Goal: Task Accomplishment & Management: Manage account settings

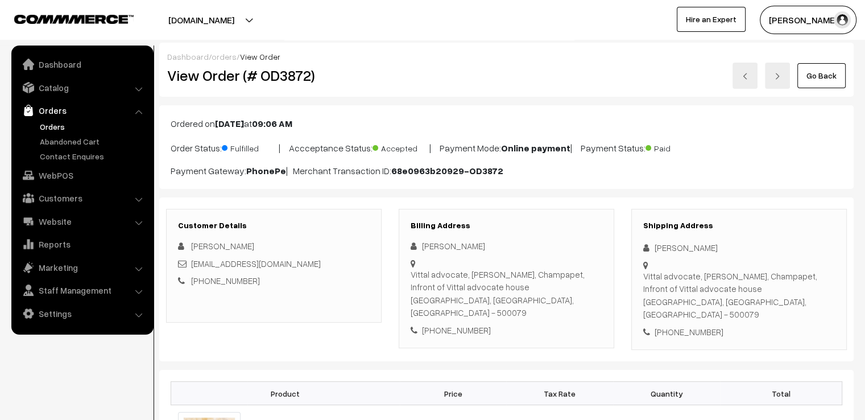
click at [820, 73] on link "Go Back" at bounding box center [822, 75] width 48 height 25
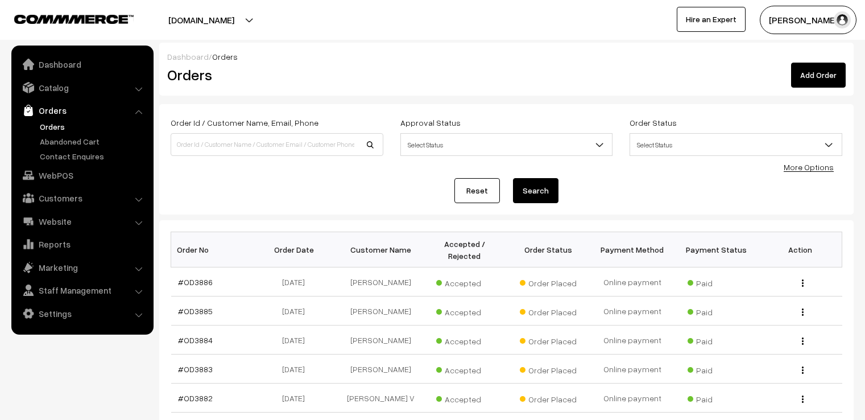
scroll to position [276, 0]
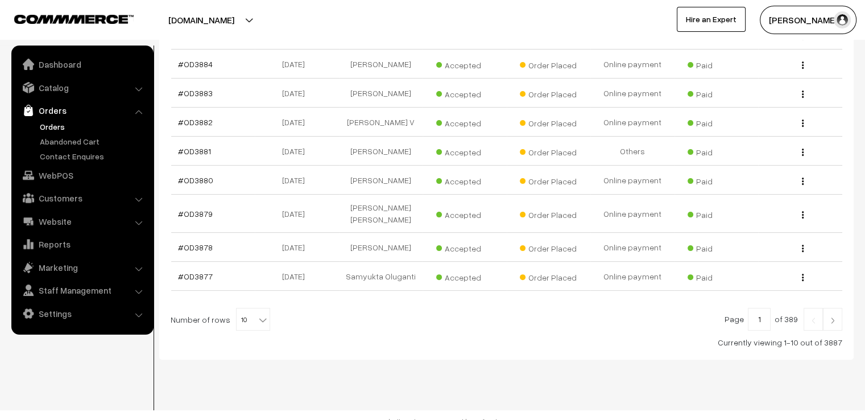
click at [830, 317] on img at bounding box center [833, 320] width 10 height 7
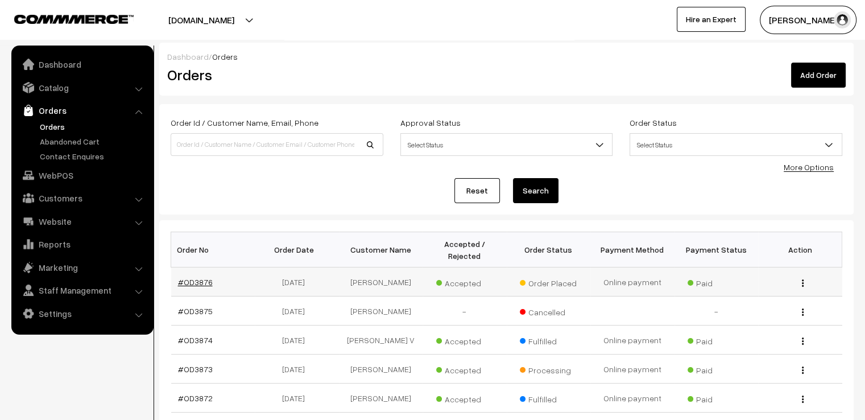
click at [205, 277] on link "#OD3876" at bounding box center [195, 282] width 35 height 10
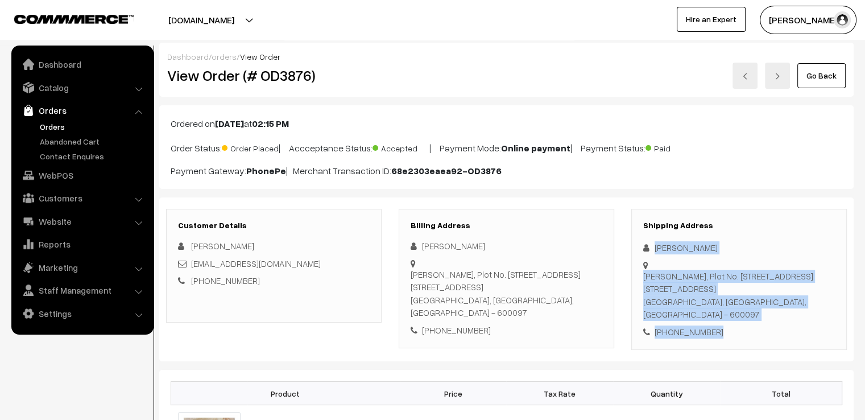
drag, startPoint x: 652, startPoint y: 242, endPoint x: 818, endPoint y: 328, distance: 186.8
click at [815, 327] on div "Shipping Address Supriya Singh Sri Ram Nivas, Plot No. 17, House No. 2/246, Cus…" at bounding box center [740, 280] width 216 height 142
copy div "Supriya Singh Sri Ram Nivas, Plot No. 17, House No. 2/246, Customs Colony, Thor…"
click at [809, 73] on link "Go Back" at bounding box center [822, 75] width 48 height 25
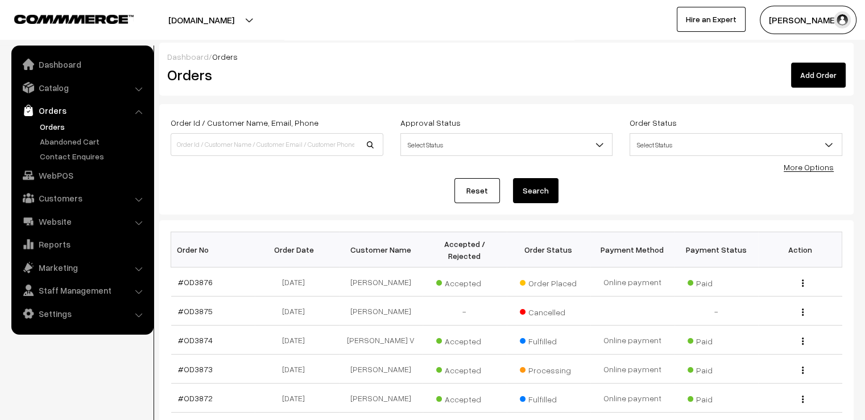
scroll to position [276, 0]
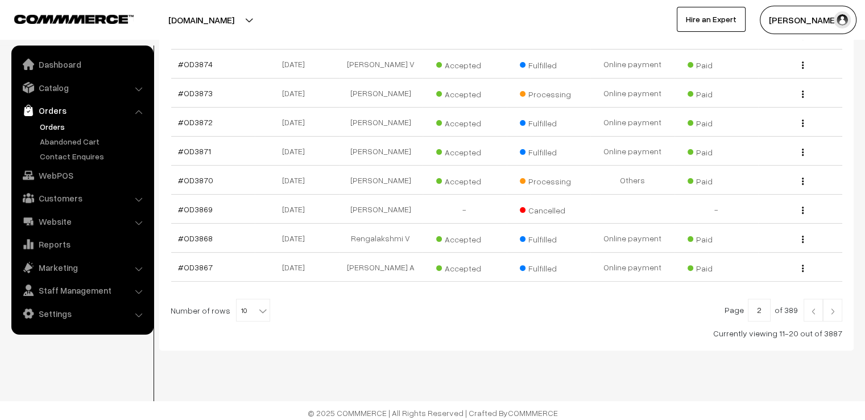
click at [813, 308] on img at bounding box center [814, 311] width 10 height 7
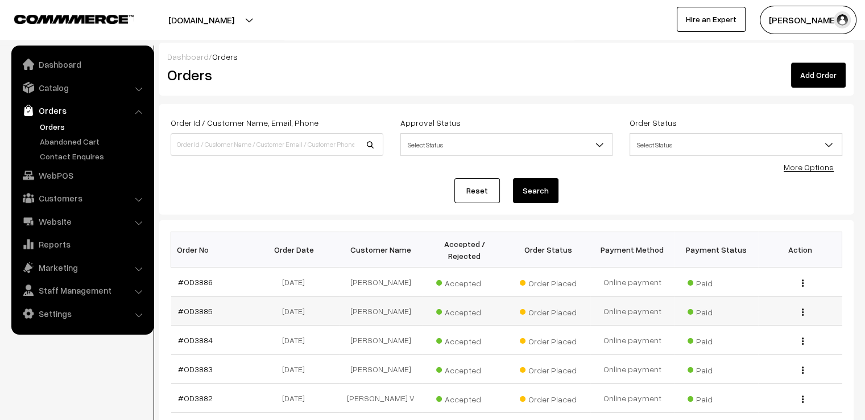
scroll to position [276, 0]
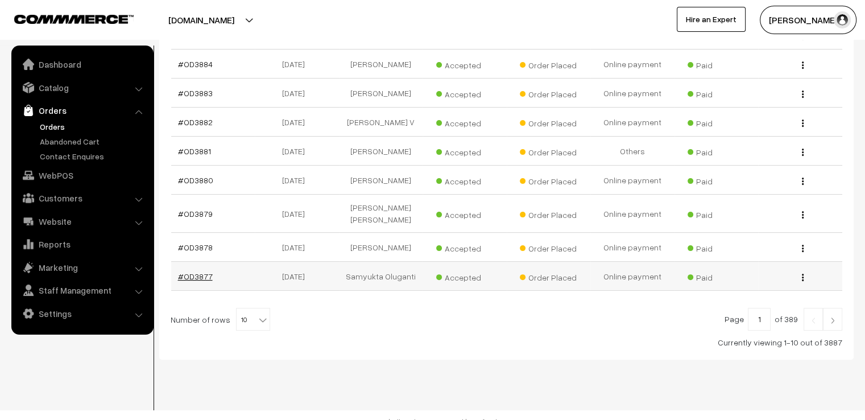
click at [204, 271] on link "#OD3877" at bounding box center [195, 276] width 35 height 10
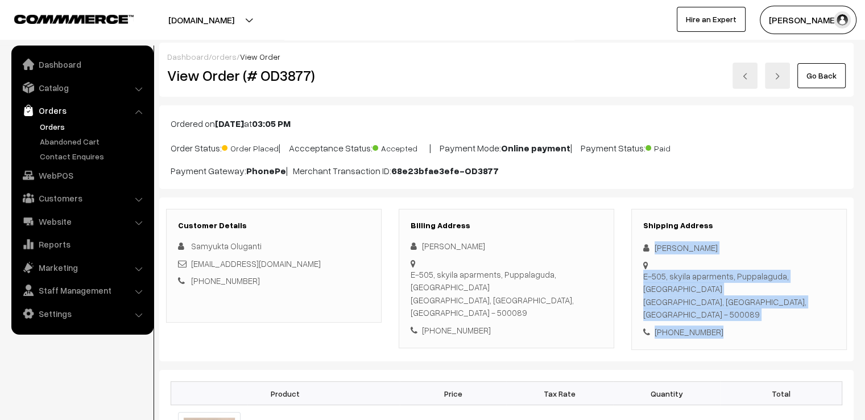
drag, startPoint x: 653, startPoint y: 242, endPoint x: 767, endPoint y: 320, distance: 137.6
click at [765, 319] on div "Shipping Address Samyu Oluganti E-505, skyila aparments, Puppalaguda, Manikonda…" at bounding box center [740, 280] width 216 height 142
copy div "Samyu Oluganti E-505, skyila aparments, Puppalaguda, Manikonda Hyderabad, Telan…"
click at [822, 72] on link "Go Back" at bounding box center [822, 75] width 48 height 25
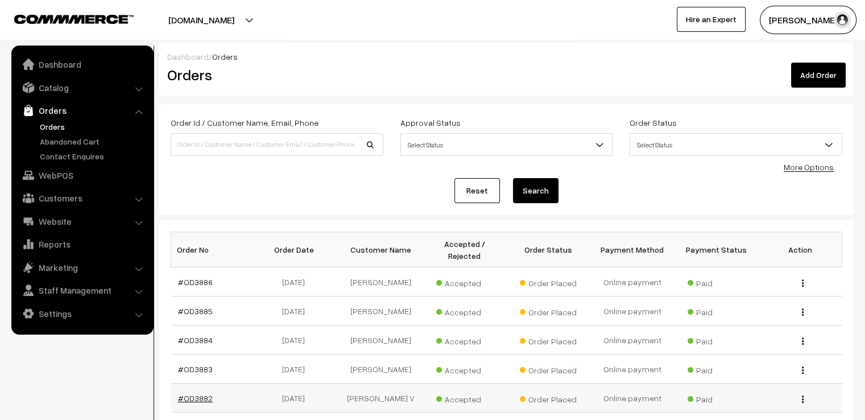
scroll to position [276, 0]
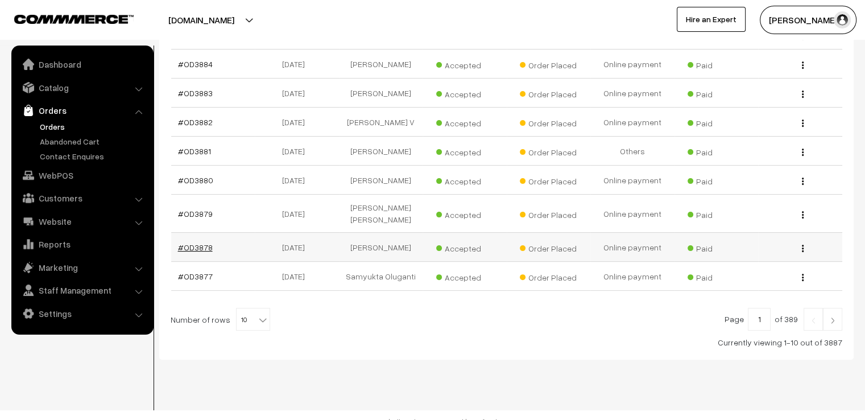
click at [196, 242] on link "#OD3878" at bounding box center [195, 247] width 35 height 10
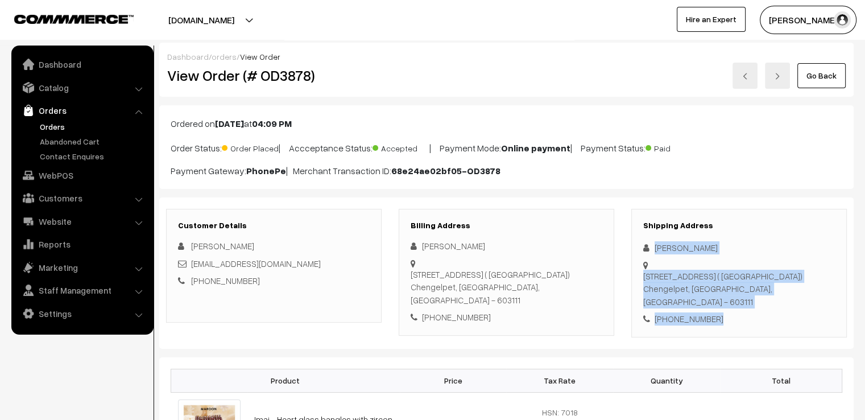
drag, startPoint x: 650, startPoint y: 242, endPoint x: 803, endPoint y: 332, distance: 177.5
click at [802, 332] on div "Shipping Address Akalya ariyanathan No:131/B GST road,Malayadi venbakkam ( Prag…" at bounding box center [740, 273] width 216 height 129
copy div "Akalya ariyanathan No:131/B GST road,Malayadi venbakkam ( Pragac kitchen buildi…"
click at [821, 72] on link "Go Back" at bounding box center [822, 75] width 48 height 25
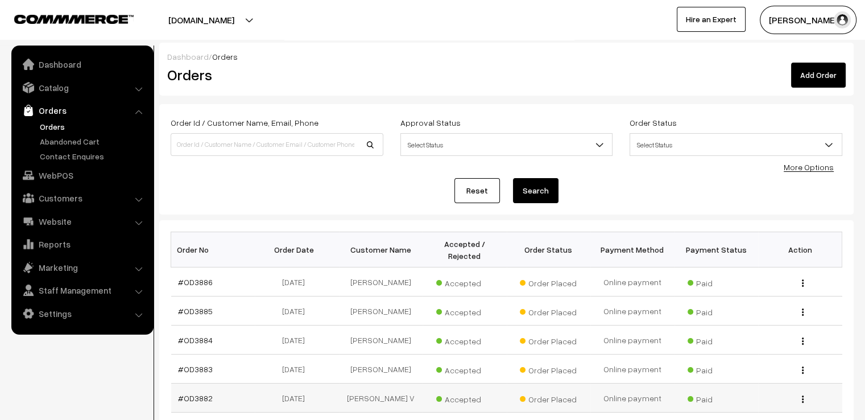
scroll to position [276, 0]
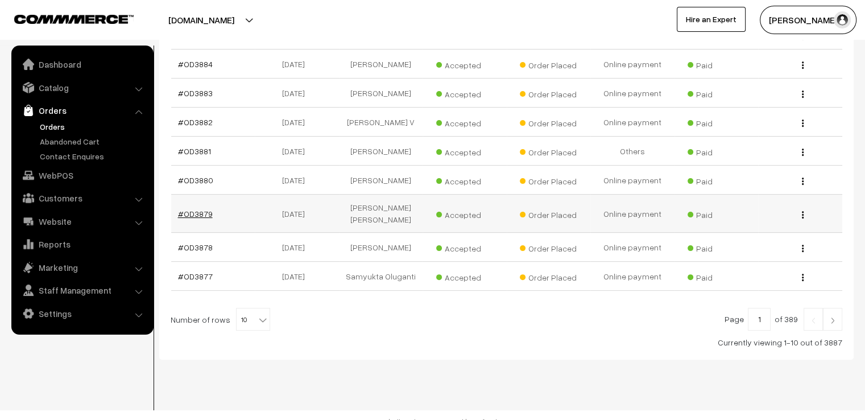
click at [189, 209] on link "#OD3879" at bounding box center [195, 214] width 35 height 10
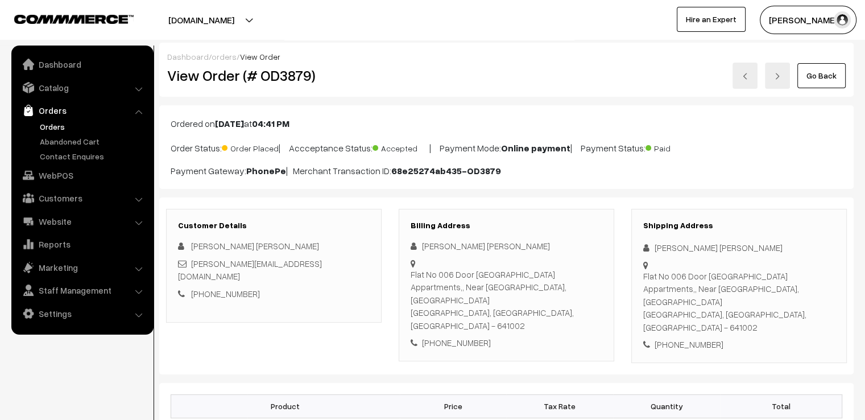
click at [649, 245] on icon at bounding box center [649, 248] width 11 height 9
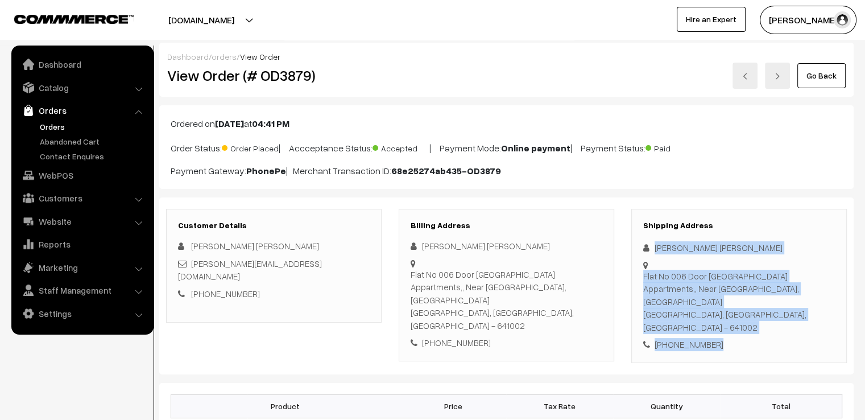
drag, startPoint x: 650, startPoint y: 243, endPoint x: 751, endPoint y: 341, distance: 140.8
click at [751, 341] on div "Shipping Address Tharini Ashwin Flat No 006 Door No 93,Shreevatsa Swagatham App…" at bounding box center [740, 286] width 216 height 154
copy div "Tharini Ashwin Flat No 006 Door No 93,Shreevatsa Swagatham Appartments,, Near F…"
click at [832, 67] on link "Go Back" at bounding box center [822, 75] width 48 height 25
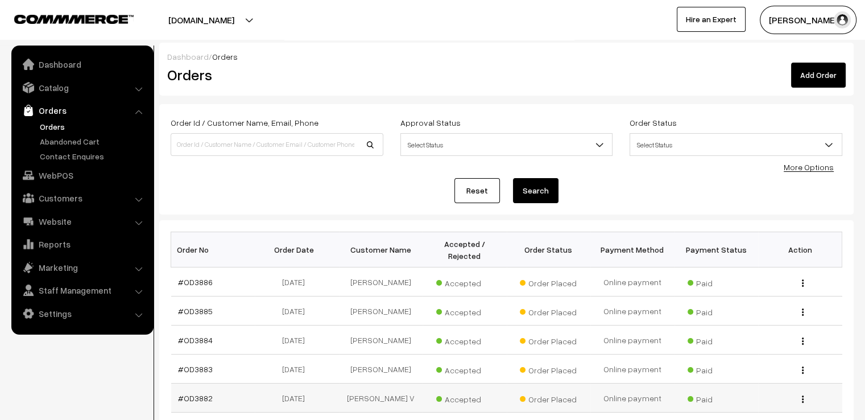
scroll to position [276, 0]
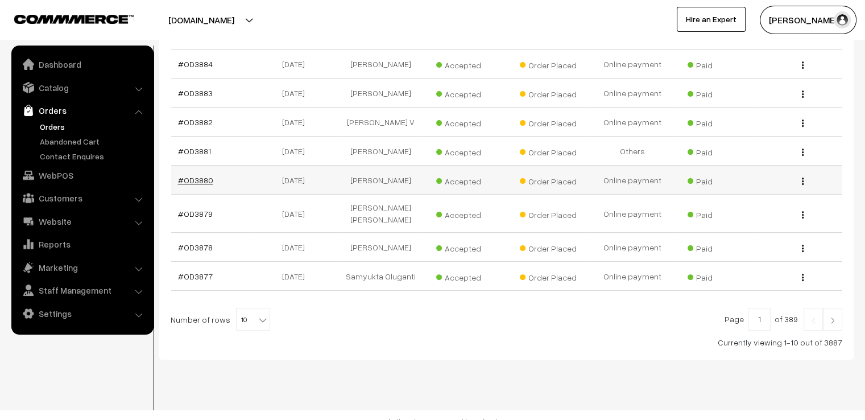
click at [187, 175] on link "#OD3880" at bounding box center [195, 180] width 35 height 10
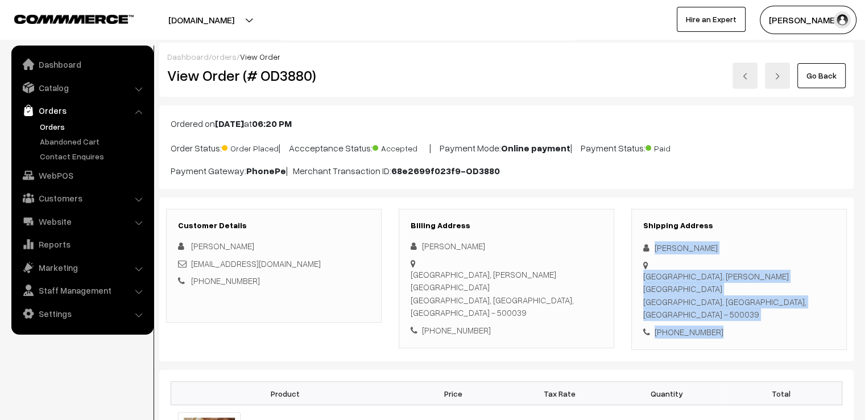
drag, startPoint x: 651, startPoint y: 239, endPoint x: 808, endPoint y: 319, distance: 176.1
click at [808, 319] on div "Shipping Address Jessica Perumalla Nsl arena towers, Uppal Ramanthapur road Hyd…" at bounding box center [740, 280] width 216 height 142
copy div "Jessica Perumalla Nsl arena towers, Uppal Ramanthapur road Hyderabad, Telangana…"
click at [835, 71] on link "Go Back" at bounding box center [822, 75] width 48 height 25
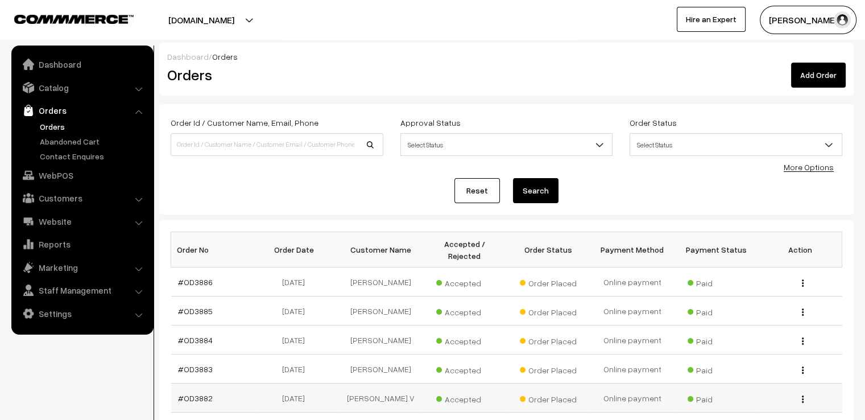
scroll to position [276, 0]
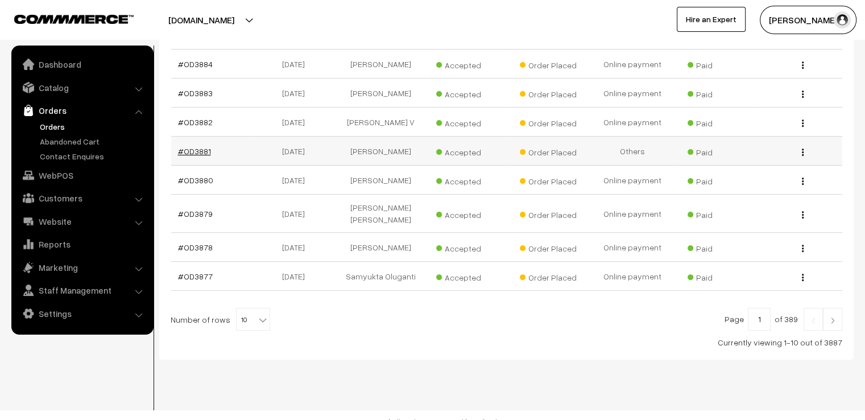
click at [189, 146] on link "#OD3881" at bounding box center [194, 151] width 33 height 10
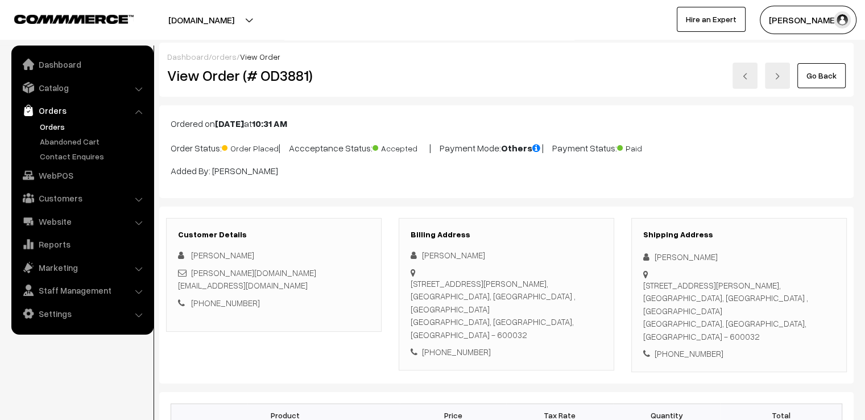
click at [654, 251] on div "Dhanalakhsmi Munivel" at bounding box center [740, 256] width 192 height 13
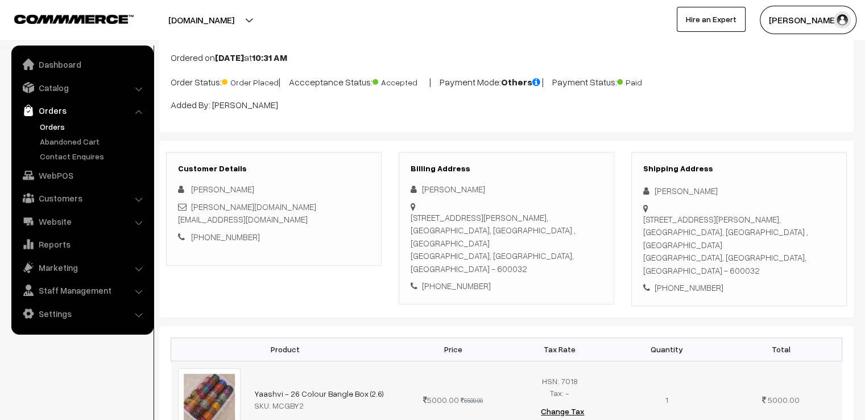
scroll to position [86, 0]
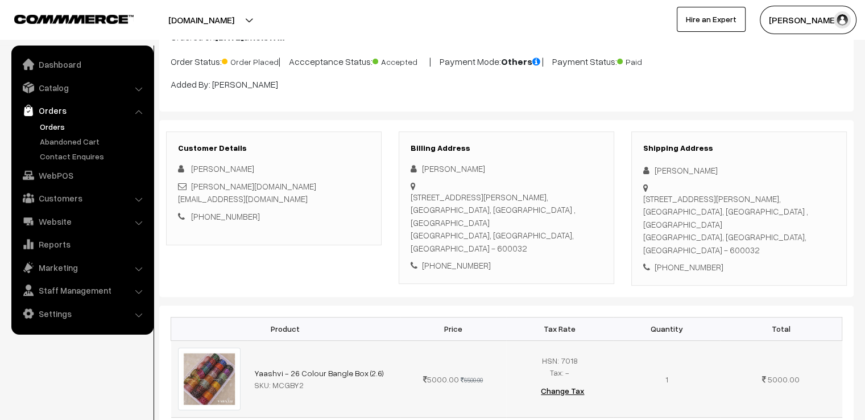
drag, startPoint x: 654, startPoint y: 251, endPoint x: 794, endPoint y: 415, distance: 215.1
click at [796, 228] on div "11/2 ,Chakrapani road, Near KV apartments, Maduvinkarai ,Guindy Chennai, Tamil …" at bounding box center [740, 224] width 192 height 64
click at [651, 164] on div "Dhanalakhsmi Munivel" at bounding box center [740, 170] width 192 height 13
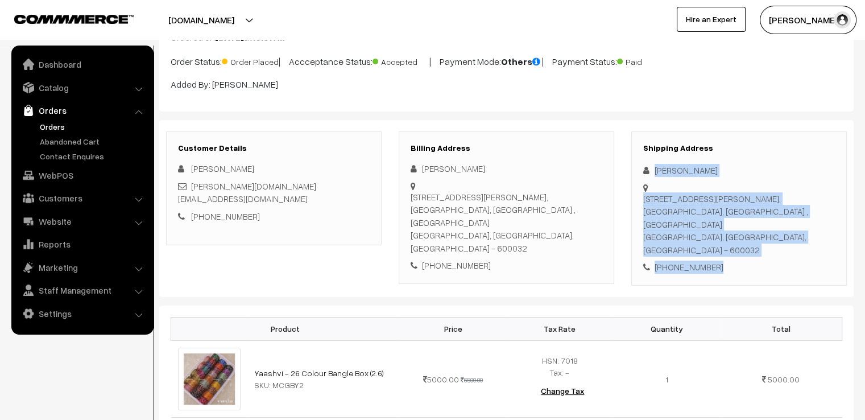
drag, startPoint x: 651, startPoint y: 164, endPoint x: 728, endPoint y: 263, distance: 125.3
click at [728, 263] on div "Customer Details Dhanalakshmi Munivel gayathri.honey.gd@gmail.com +91 893979558…" at bounding box center [506, 208] width 695 height 177
copy div "Dhanalakhsmi Munivel 11/2 ,Chakrapani road, Near KV apartments, Maduvinkarai ,G…"
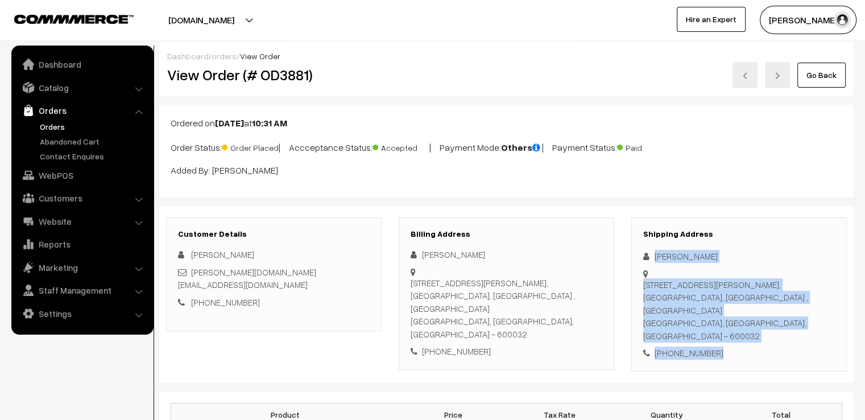
scroll to position [0, 0]
click at [827, 76] on link "Go Back" at bounding box center [822, 75] width 48 height 25
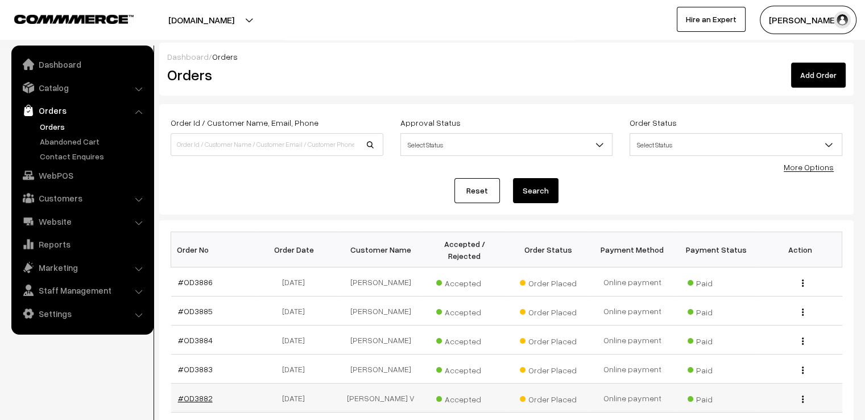
click at [199, 393] on link "#OD3882" at bounding box center [195, 398] width 35 height 10
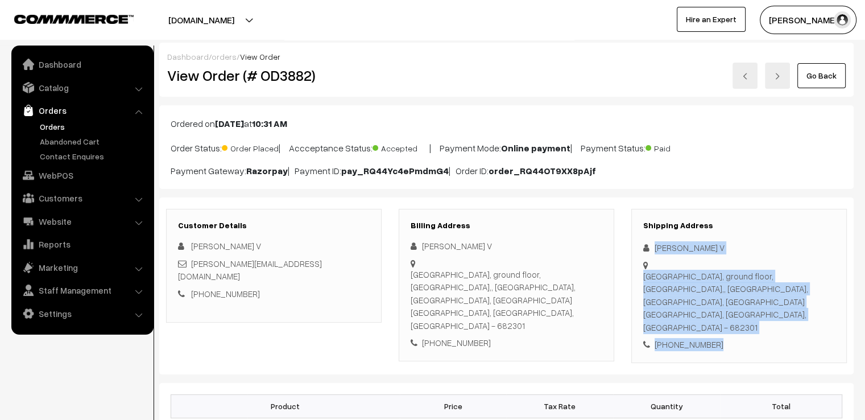
drag, startPoint x: 655, startPoint y: 246, endPoint x: 735, endPoint y: 324, distance: 111.5
click at [735, 324] on div "Shipping Address [PERSON_NAME] V [STREET_ADDRESS] [PHONE_NUMBER]" at bounding box center [740, 286] width 216 height 154
click at [820, 77] on link "Go Back" at bounding box center [822, 75] width 48 height 25
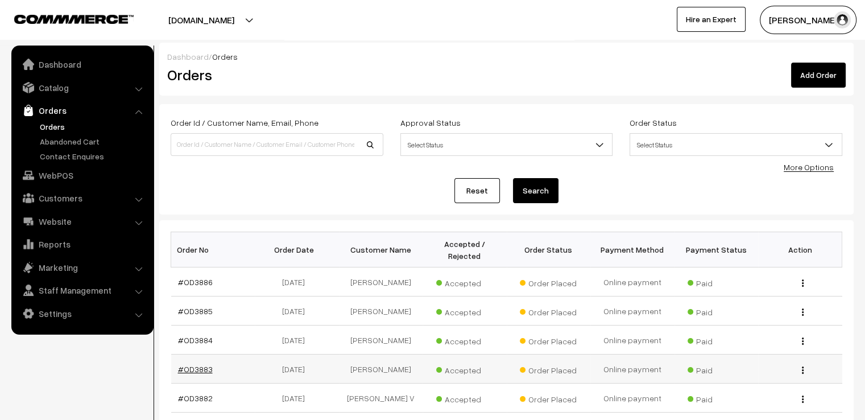
click at [198, 364] on link "#OD3883" at bounding box center [195, 369] width 35 height 10
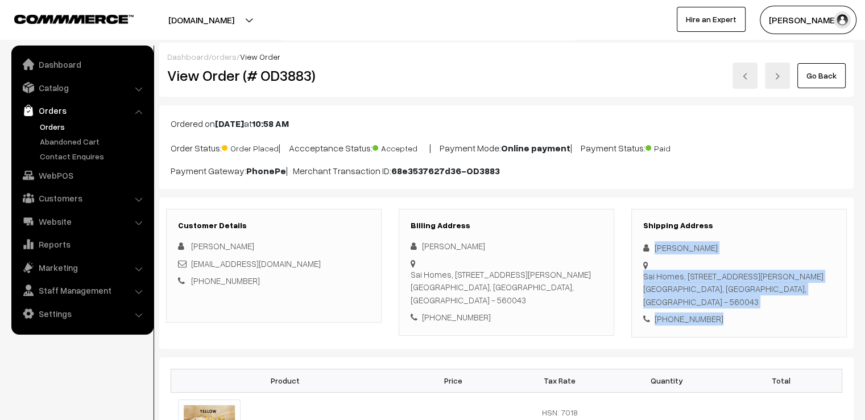
drag, startPoint x: 653, startPoint y: 244, endPoint x: 726, endPoint y: 329, distance: 112.2
click at [726, 329] on div "Shipping Address Sandhya Akhil Sai Homes, 302 4th Floor, 8B Cross, Kalkere Main…" at bounding box center [740, 273] width 216 height 129
click at [826, 76] on link "Go Back" at bounding box center [822, 75] width 48 height 25
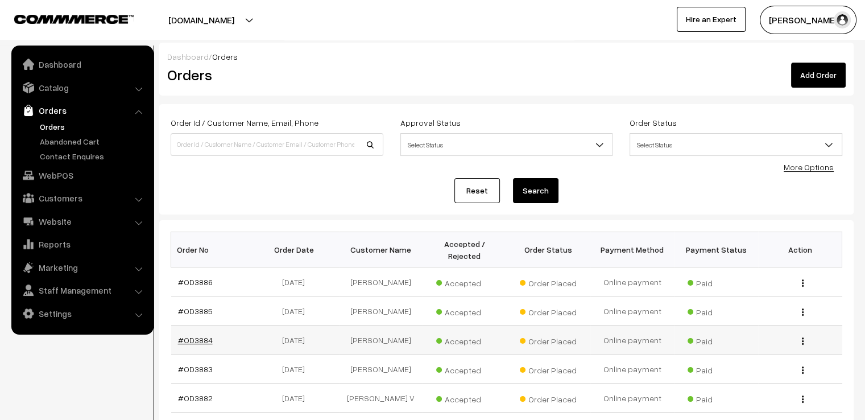
click at [205, 335] on link "#OD3884" at bounding box center [195, 340] width 35 height 10
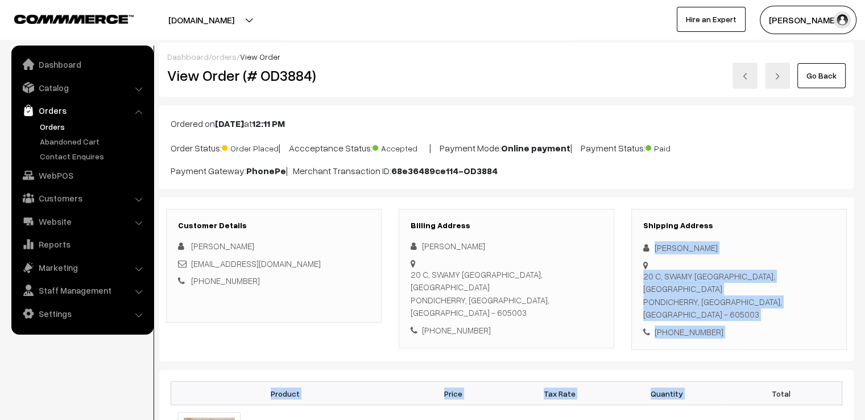
drag, startPoint x: 649, startPoint y: 237, endPoint x: 734, endPoint y: 360, distance: 149.6
click at [766, 315] on div "Shipping Address [PERSON_NAME] [STREET_ADDRESS] [PHONE_NUMBER]" at bounding box center [740, 280] width 216 height 142
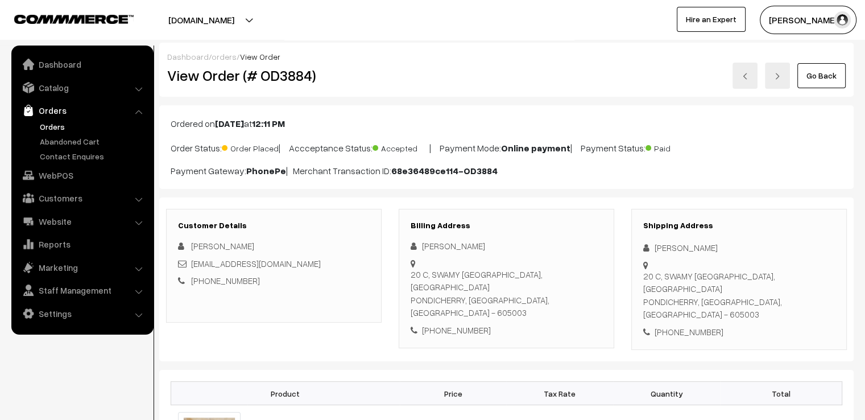
click at [710, 160] on div "Ordered on Oct 06, 2025 at 12:11 PM Order Status: Order Placed | Accceptance St…" at bounding box center [506, 147] width 695 height 84
click at [657, 240] on div "Shipping Address Bharathi Balu 20 C, SWAMY MUDAILIYAR STREET, MUTHIALPET PONDIC…" at bounding box center [740, 280] width 216 height 142
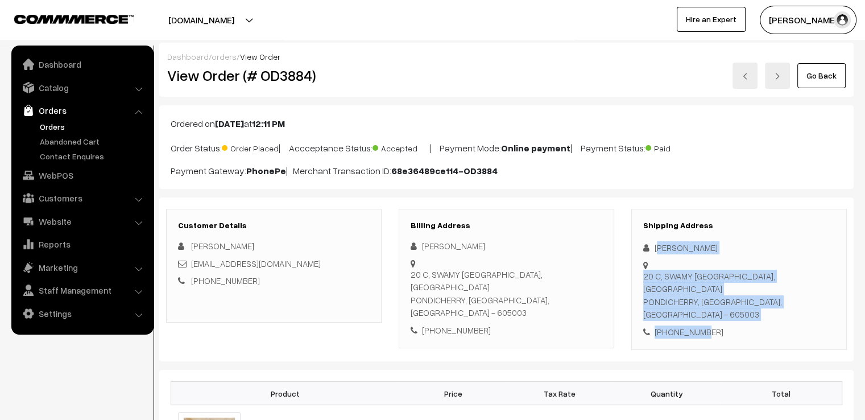
drag, startPoint x: 658, startPoint y: 240, endPoint x: 701, endPoint y: 304, distance: 78.0
click at [701, 304] on div "Shipping Address Bharathi Balu 20 C, SWAMY MUDAILIYAR STREET, MUTHIALPET PONDIC…" at bounding box center [740, 280] width 216 height 142
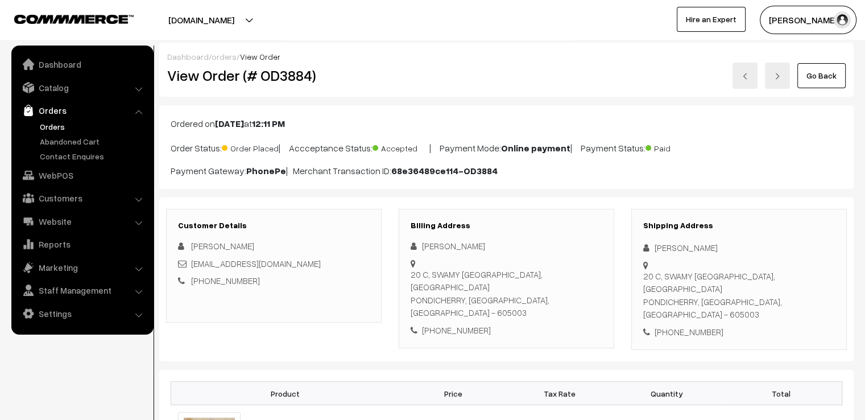
click at [737, 325] on div "+91 9843083848" at bounding box center [740, 331] width 192 height 13
click at [649, 244] on icon at bounding box center [649, 248] width 11 height 9
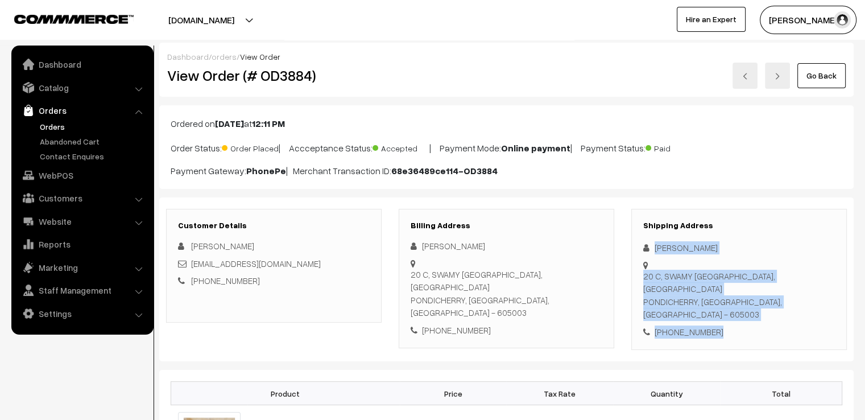
drag, startPoint x: 649, startPoint y: 244, endPoint x: 743, endPoint y: 328, distance: 126.1
click at [743, 328] on div "Customer Details Bharathi Balu bharathibalu17@gmail.com +91 9843083848 Billing …" at bounding box center [506, 279] width 695 height 164
copy div "Bharathi Balu 20 C, SWAMY MUDAILIYAR STREET, MUTHIALPET PONDICHERRY, Pondicherr…"
click at [807, 78] on link "Go Back" at bounding box center [822, 75] width 48 height 25
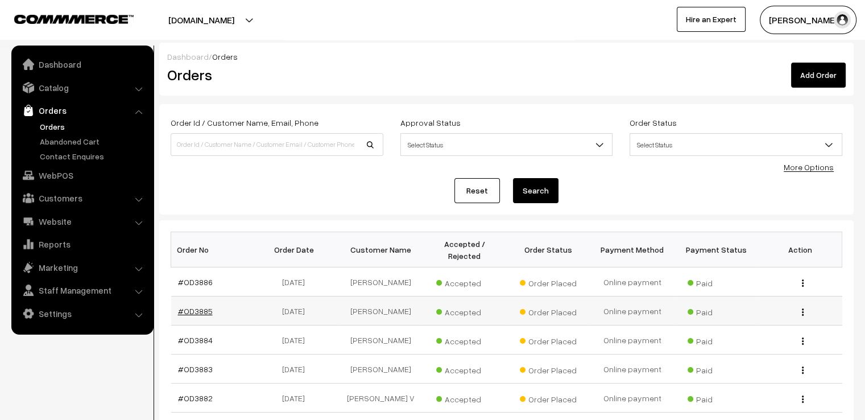
click at [200, 306] on link "#OD3885" at bounding box center [195, 311] width 35 height 10
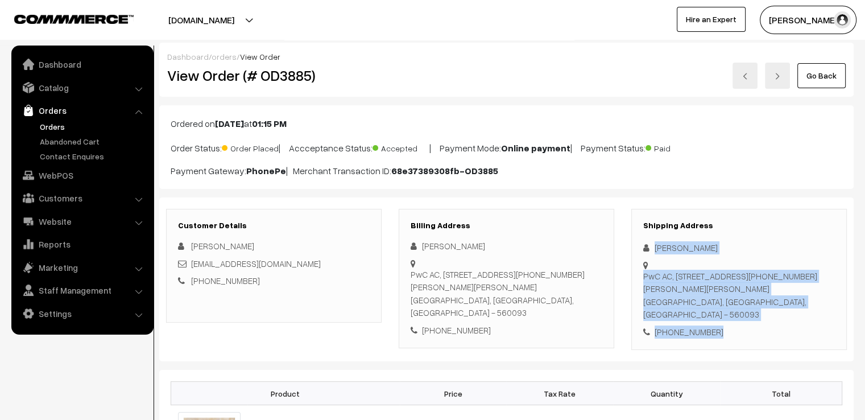
drag, startPoint x: 651, startPoint y: 237, endPoint x: 774, endPoint y: 328, distance: 152.6
click at [769, 328] on div "Shipping Address Vignesh K PwC AC, 4th Floor, Quay, Bagmane Laurel, 186-22-49, …" at bounding box center [740, 280] width 216 height 142
copy div "Vignesh K PwC AC, 4th Floor, Quay, Bagmane Laurel, 186-22-49, 8th B Cross Rd, B…"
click at [828, 70] on link "Go Back" at bounding box center [822, 75] width 48 height 25
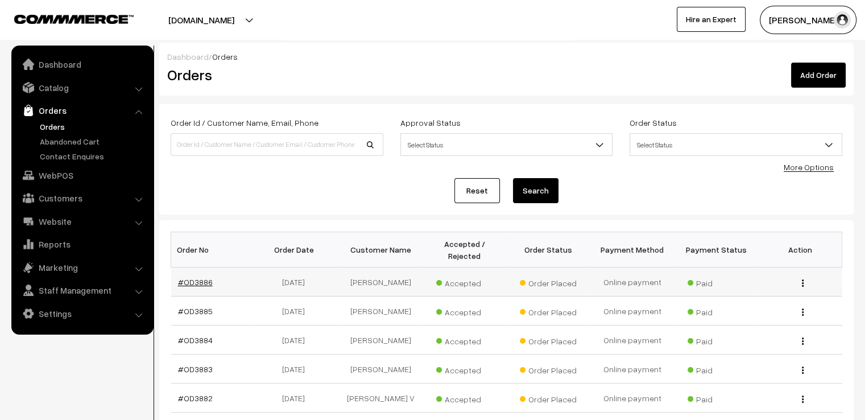
click at [189, 277] on link "#OD3886" at bounding box center [195, 282] width 35 height 10
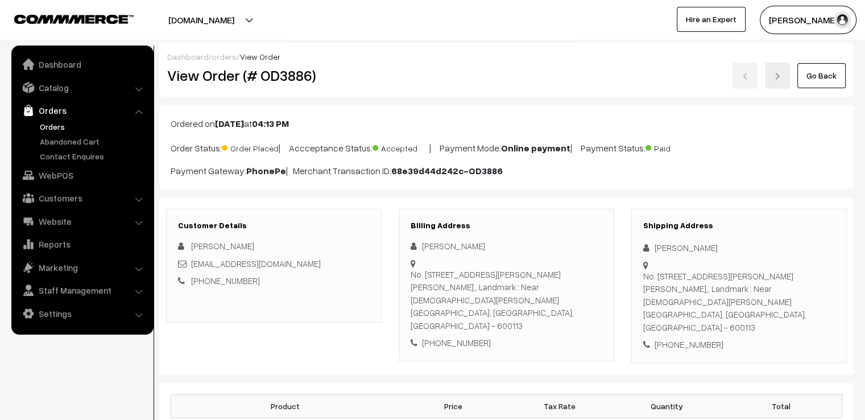
click at [714, 338] on div "[PHONE_NUMBER]" at bounding box center [740, 344] width 192 height 13
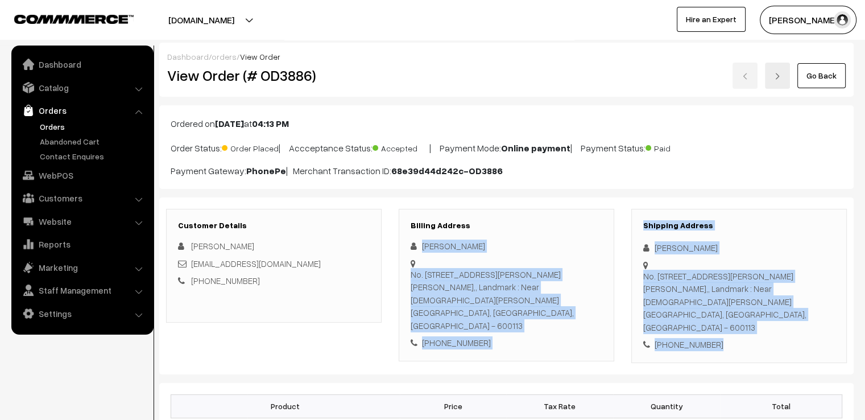
drag, startPoint x: 714, startPoint y: 319, endPoint x: 564, endPoint y: 208, distance: 186.6
click at [564, 209] on div "Customer Details [PERSON_NAME] [EMAIL_ADDRESS][DOMAIN_NAME] [PHONE_NUMBER] Bill…" at bounding box center [507, 286] width 698 height 154
drag, startPoint x: 564, startPoint y: 208, endPoint x: 571, endPoint y: 233, distance: 26.0
click at [565, 209] on div "Billing Address [PERSON_NAME] No. [STREET_ADDRESS][PERSON_NAME][PERSON_NAME][DE…" at bounding box center [507, 285] width 216 height 152
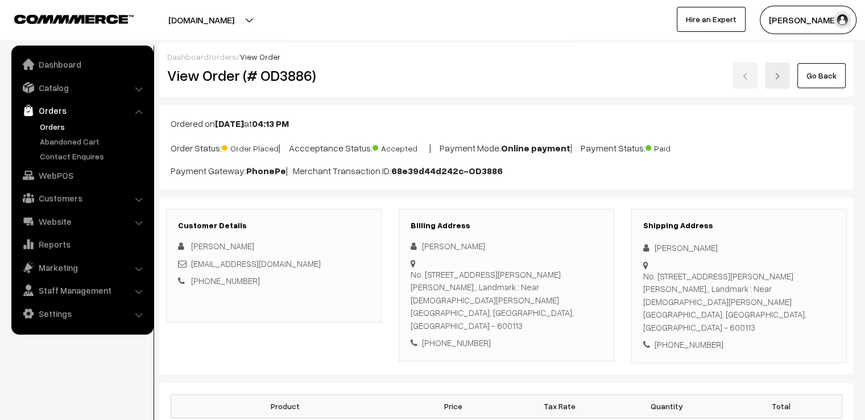
click at [794, 147] on p "Order Status: Order Placed | Accceptance Status: Accepted | Payment Mode: Onlin…" at bounding box center [507, 146] width 672 height 15
click at [651, 241] on div "[PERSON_NAME]" at bounding box center [740, 247] width 192 height 13
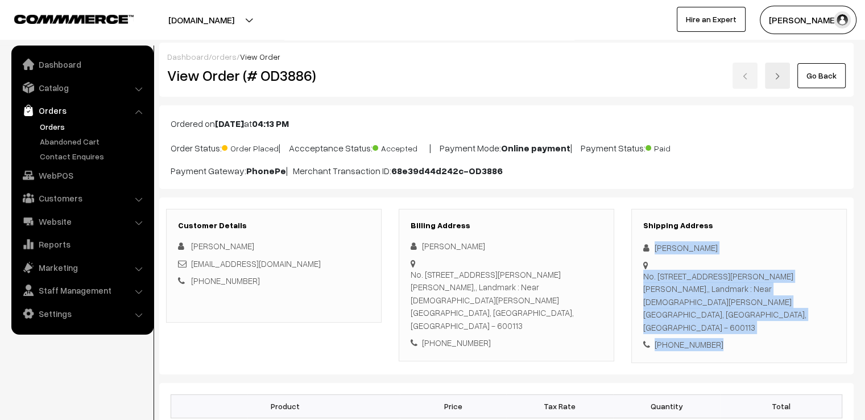
drag, startPoint x: 651, startPoint y: 241, endPoint x: 762, endPoint y: 325, distance: 139.4
click at [749, 327] on div "Shipping Address [PERSON_NAME] No. [STREET_ADDRESS][PERSON_NAME][PERSON_NAME][D…" at bounding box center [740, 286] width 216 height 154
copy div "[PERSON_NAME] No. [STREET_ADDRESS][PERSON_NAME][PERSON_NAME][DEMOGRAPHIC_DATA][…"
